Goal: Transaction & Acquisition: Purchase product/service

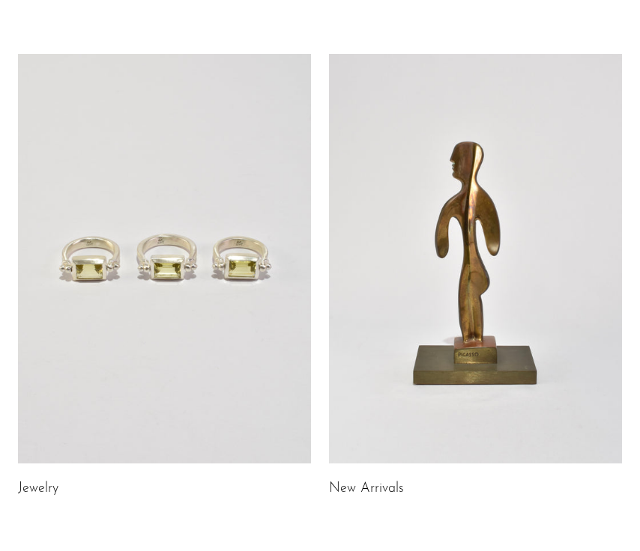
scroll to position [58, 0]
click at [372, 279] on link at bounding box center [475, 258] width 293 height 411
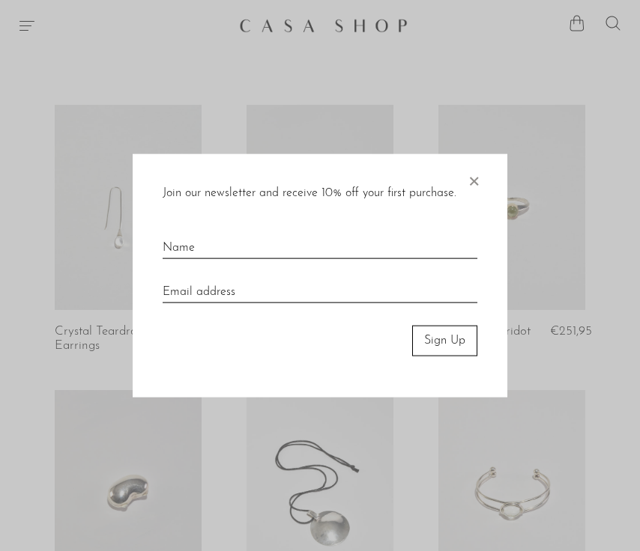
click at [477, 180] on span "×" at bounding box center [473, 178] width 15 height 48
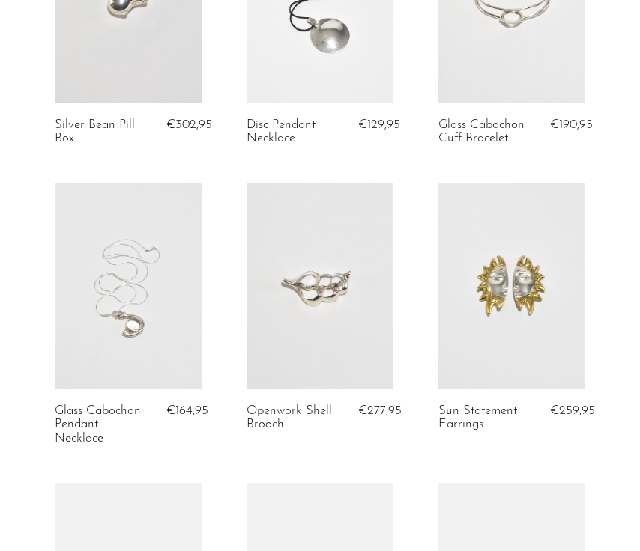
scroll to position [495, 0]
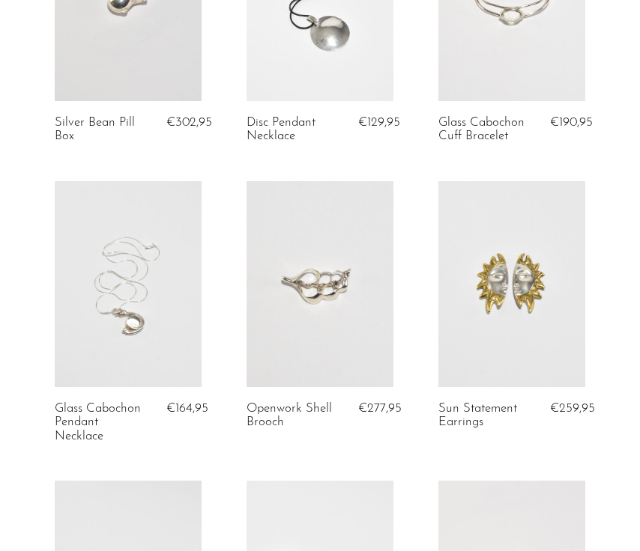
click at [525, 333] on link at bounding box center [511, 284] width 147 height 206
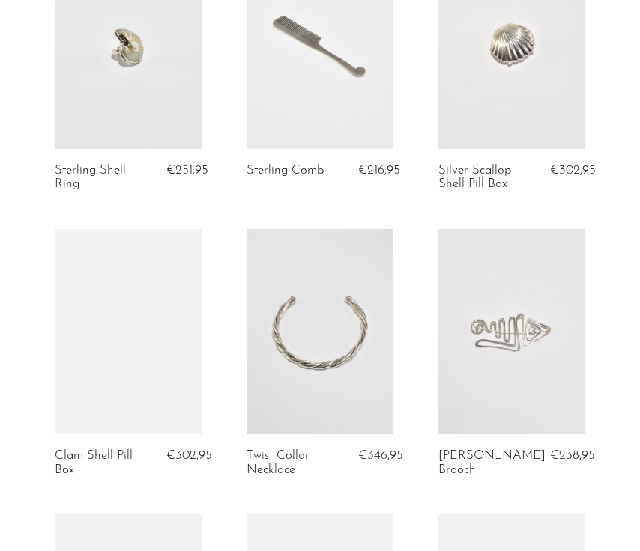
scroll to position [1034, 0]
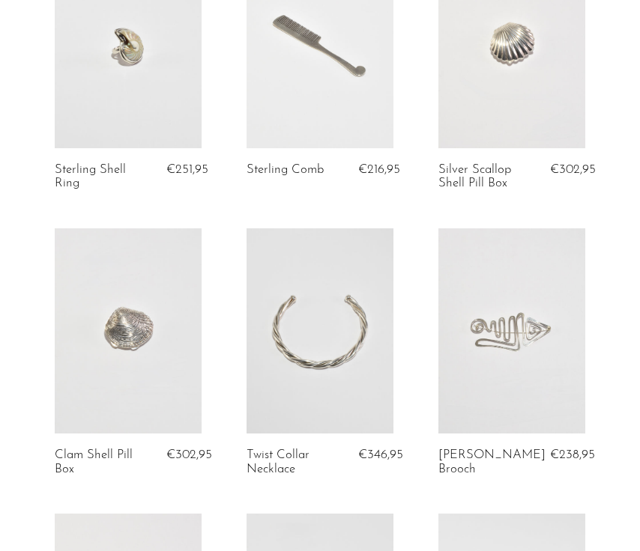
click at [322, 43] on link at bounding box center [320, 45] width 147 height 206
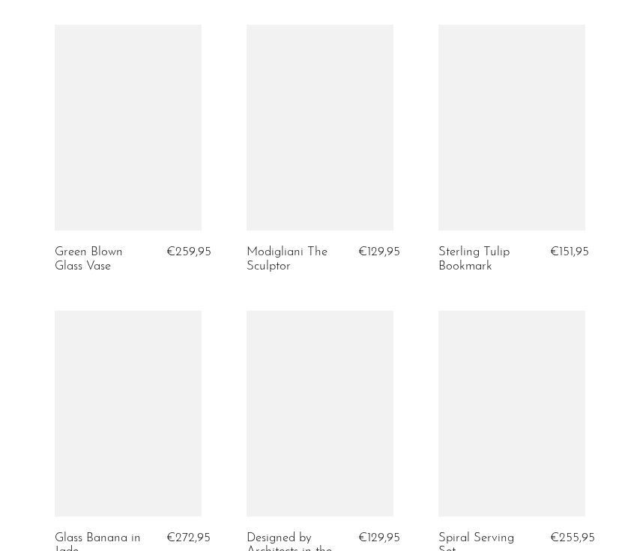
scroll to position [2996, 0]
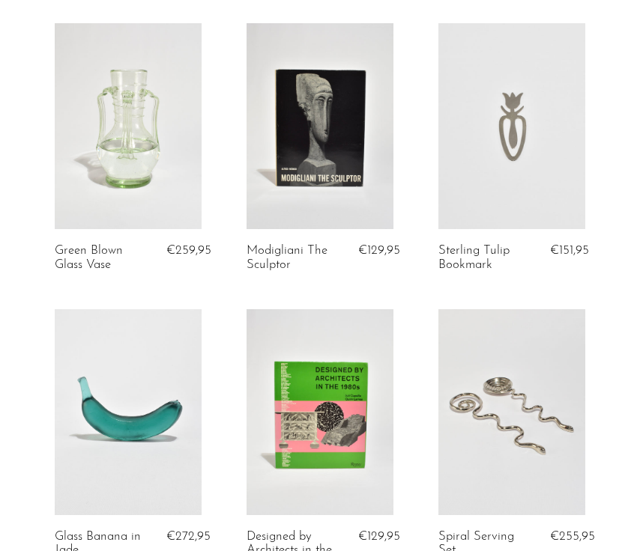
click at [145, 110] on link at bounding box center [128, 126] width 147 height 206
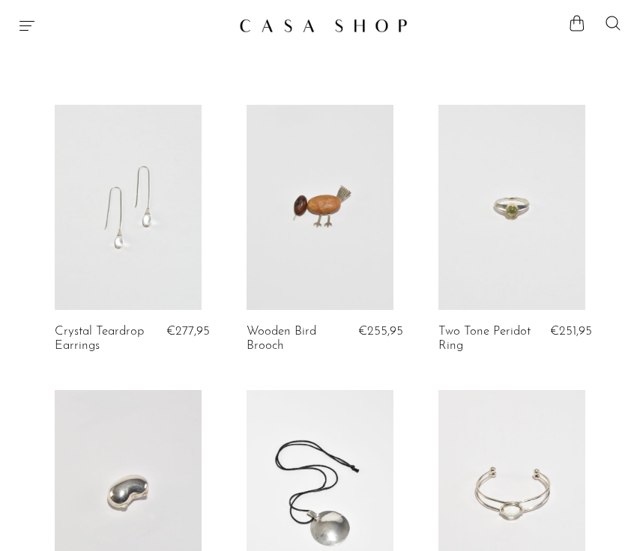
scroll to position [0, 0]
click at [287, 240] on link at bounding box center [320, 208] width 147 height 206
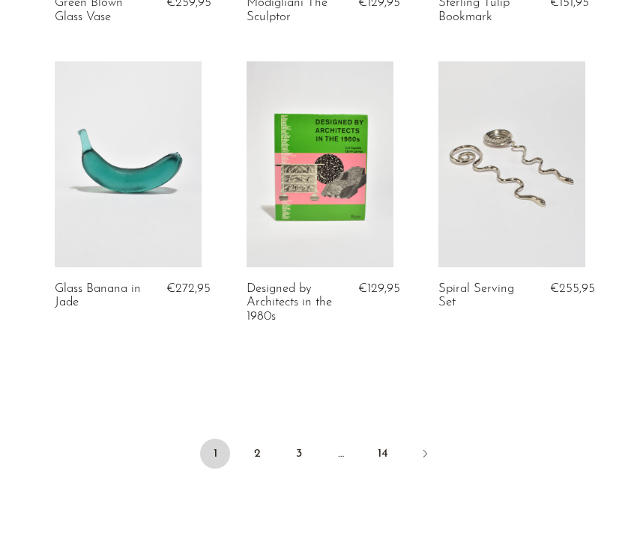
scroll to position [3245, 0]
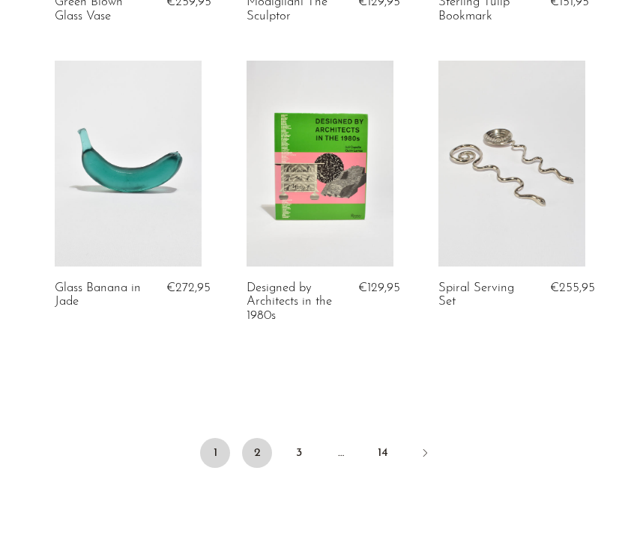
click at [254, 441] on link "2" at bounding box center [257, 453] width 30 height 30
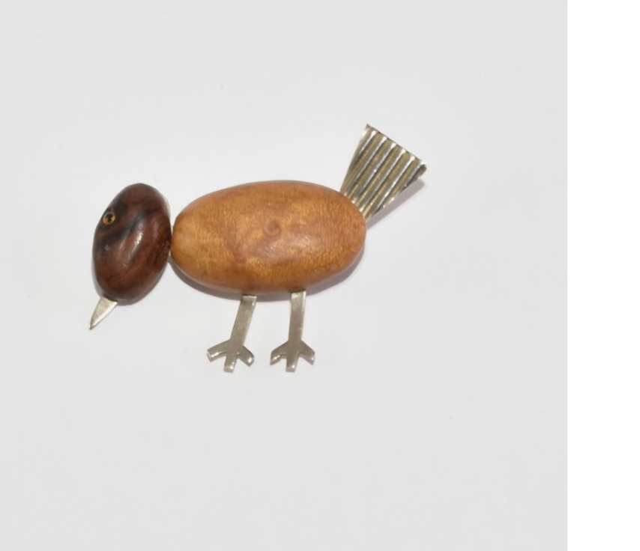
scroll to position [54, 0]
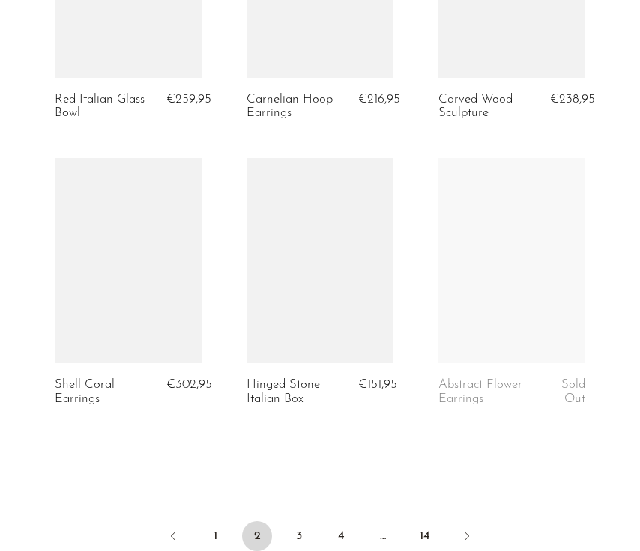
scroll to position [3152, 0]
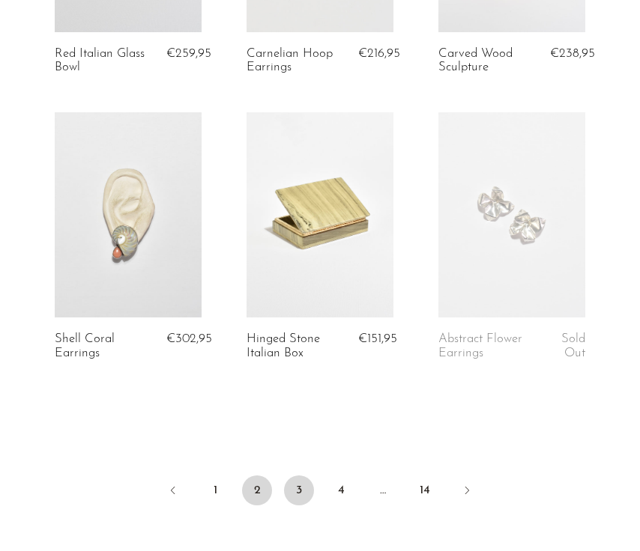
click at [301, 483] on link "3" at bounding box center [299, 491] width 30 height 30
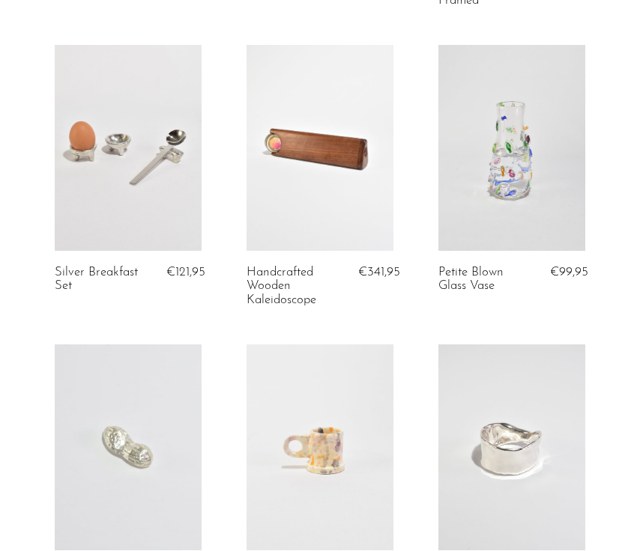
scroll to position [1233, 0]
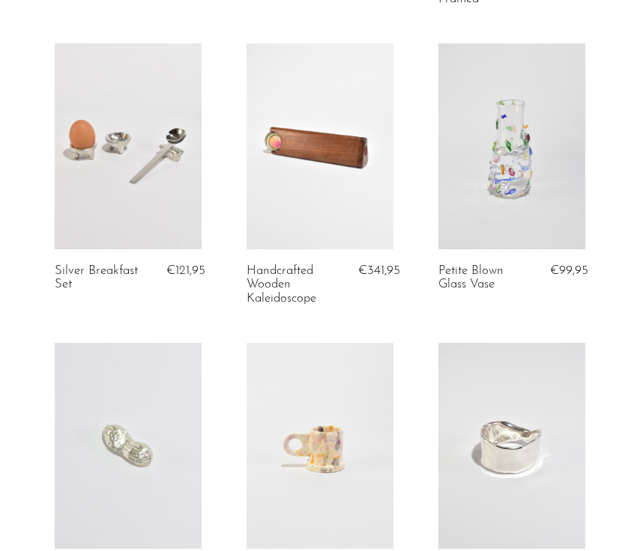
click at [325, 151] on link at bounding box center [320, 146] width 147 height 206
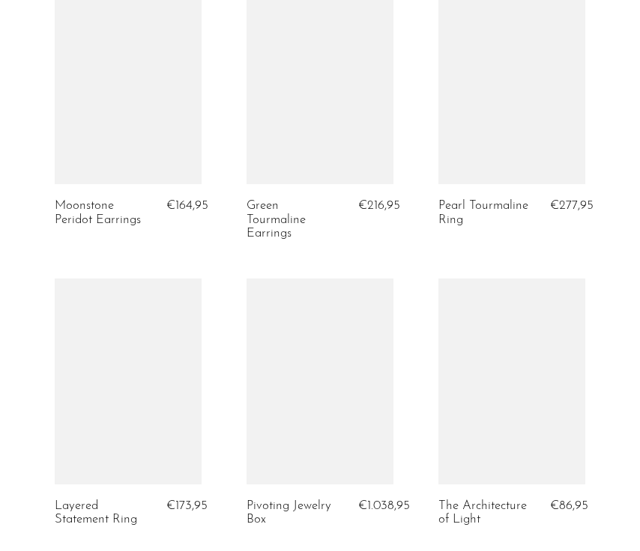
scroll to position [3224, 0]
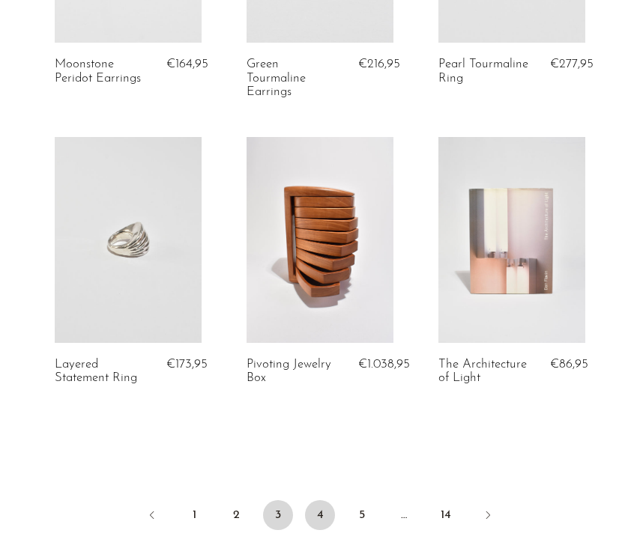
click at [321, 505] on link "4" at bounding box center [320, 516] width 30 height 30
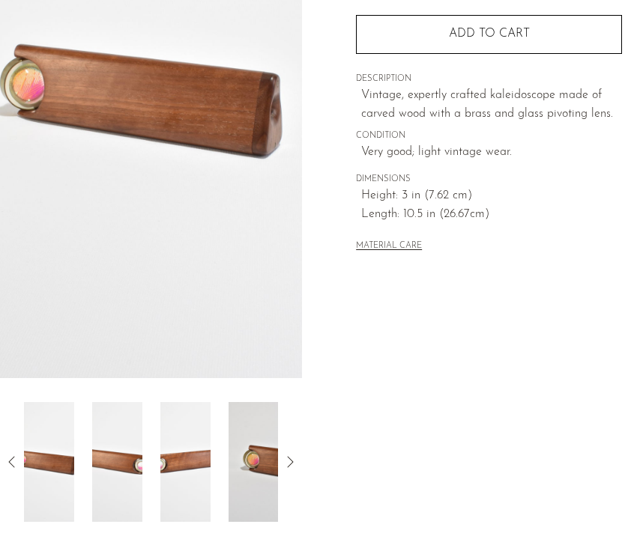
scroll to position [262, 0]
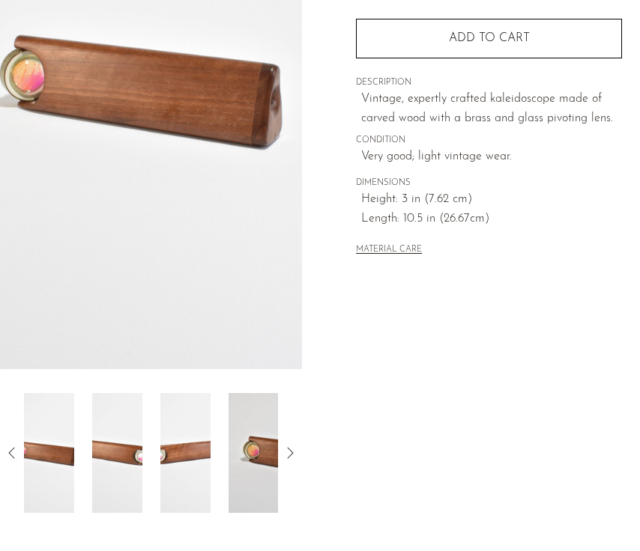
click at [260, 478] on img at bounding box center [254, 453] width 50 height 120
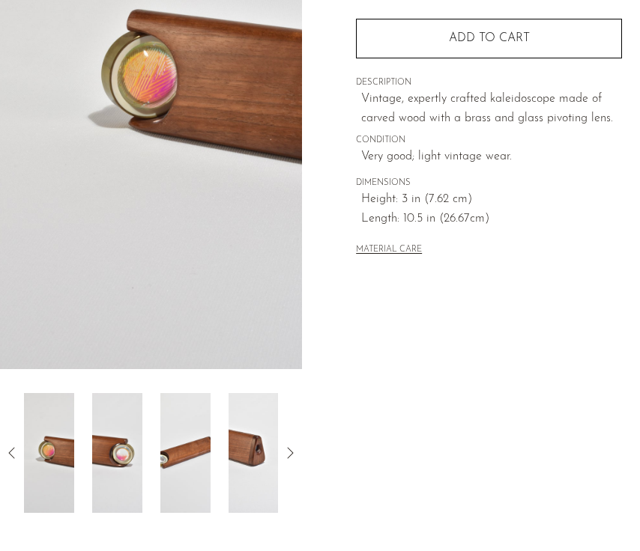
click at [290, 453] on icon at bounding box center [290, 453] width 18 height 18
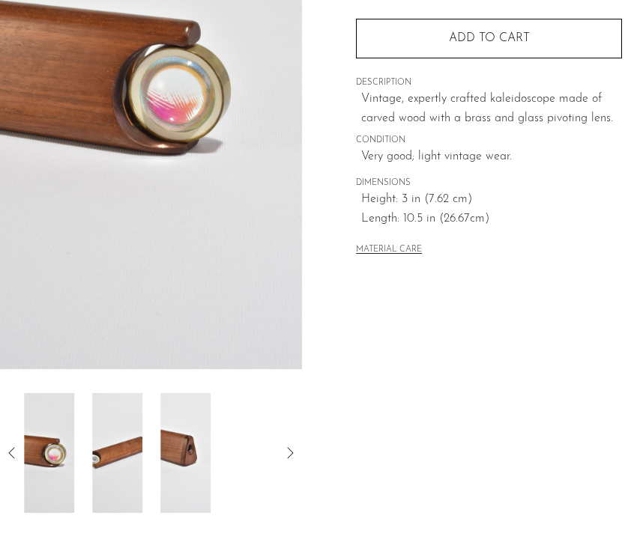
click at [290, 453] on icon at bounding box center [290, 453] width 18 height 18
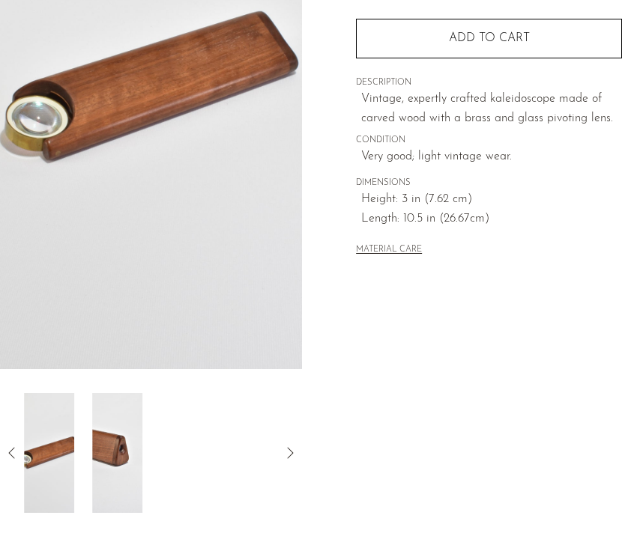
click at [290, 453] on icon at bounding box center [290, 453] width 18 height 18
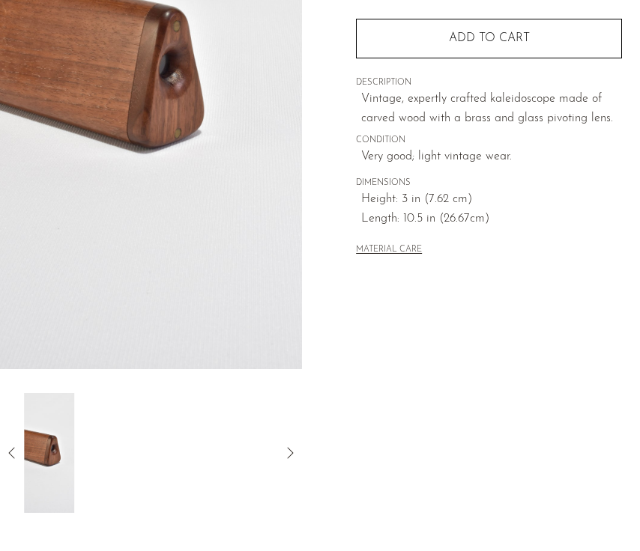
click at [290, 453] on icon at bounding box center [290, 453] width 18 height 18
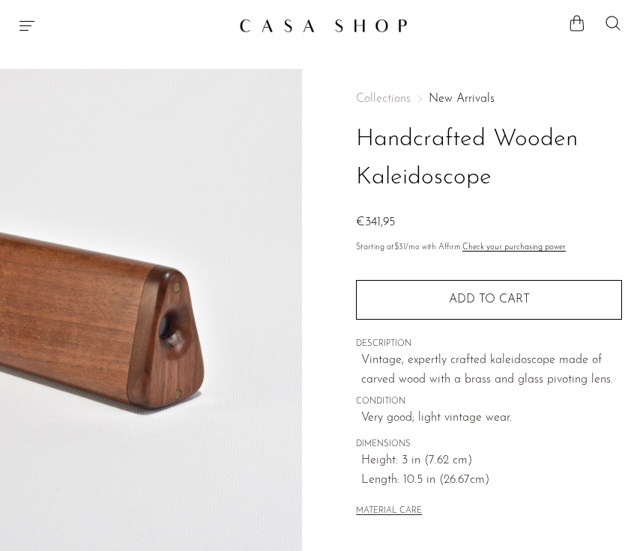
scroll to position [0, 0]
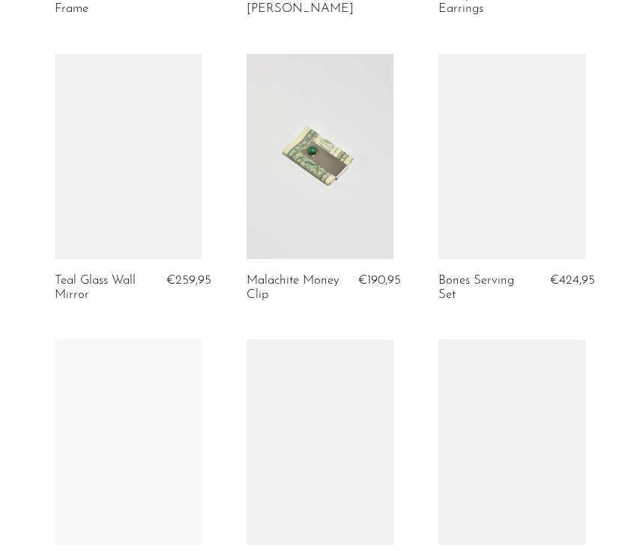
scroll to position [1253, 0]
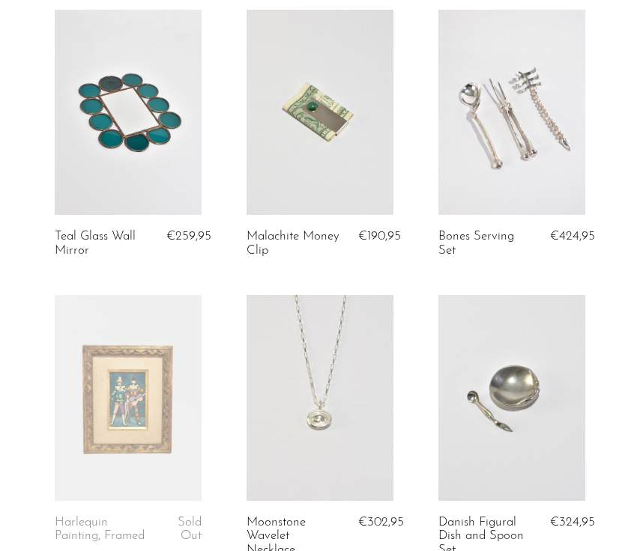
click at [127, 168] on link at bounding box center [128, 113] width 147 height 206
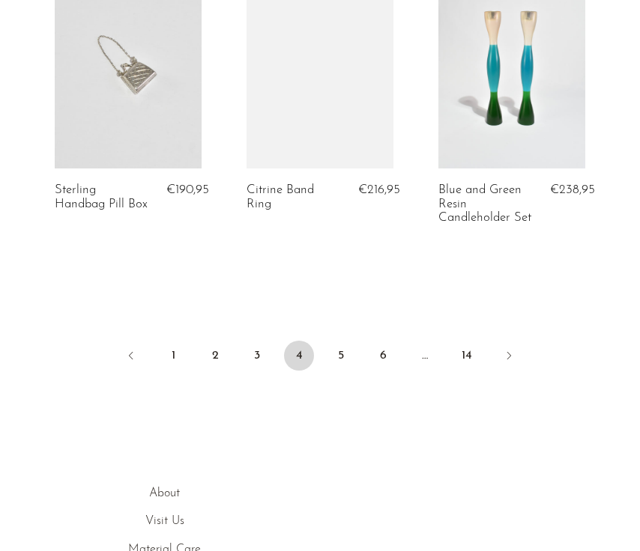
scroll to position [3355, 0]
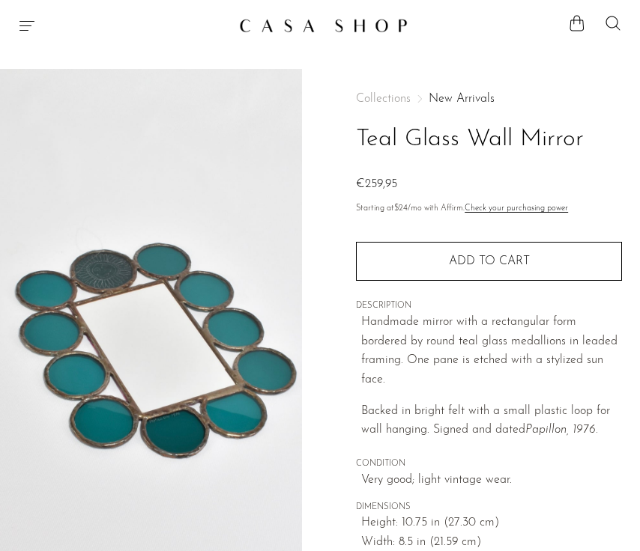
click at [136, 273] on img at bounding box center [151, 350] width 302 height 562
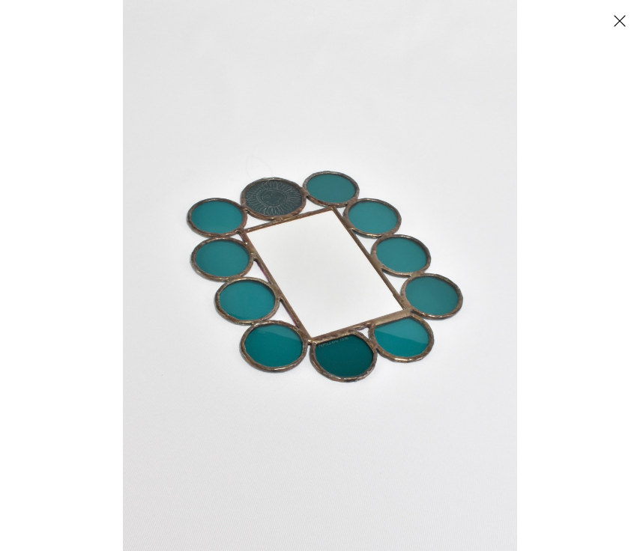
click at [358, 210] on img at bounding box center [320, 275] width 394 height 551
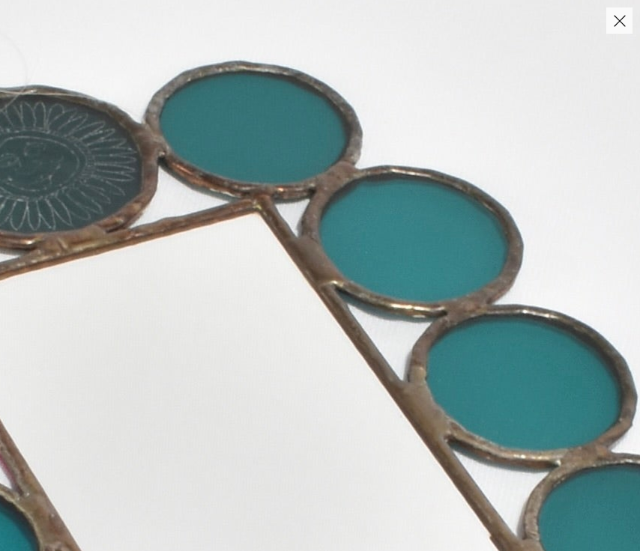
click at [238, 226] on img at bounding box center [210, 463] width 1511 height 2116
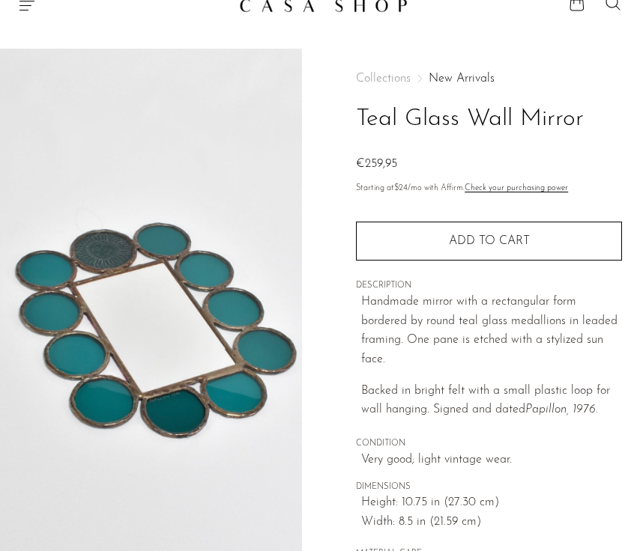
scroll to position [24, 0]
